Goal: Understand process/instructions: Learn how to perform a task or action

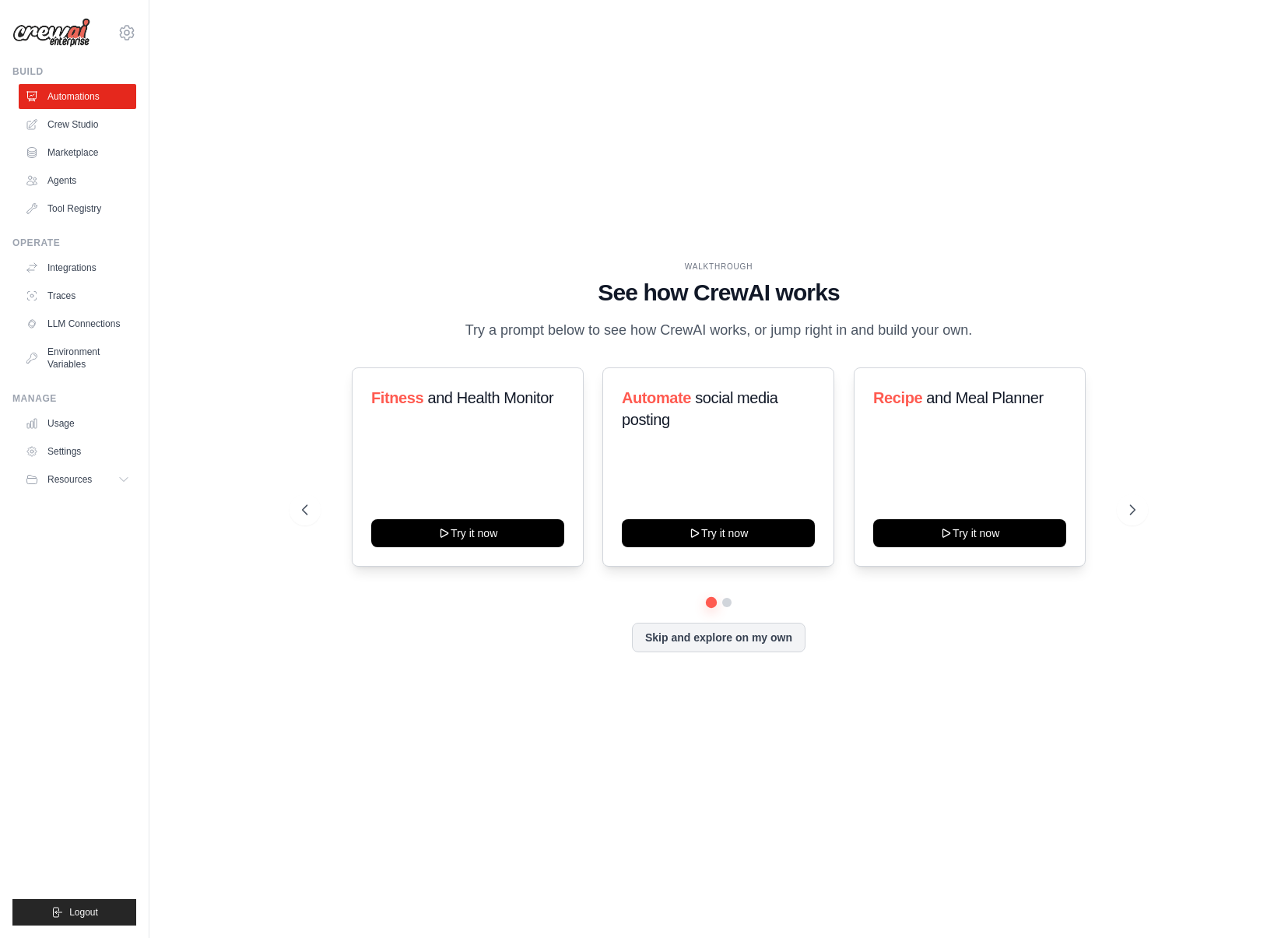
click at [329, 244] on div "WALKTHROUGH See how [PERSON_NAME] works Try a prompt below to see how [PERSON_N…" at bounding box center [719, 469] width 1089 height 907
click at [88, 131] on link "Crew Studio" at bounding box center [79, 124] width 118 height 25
